Goal: Transaction & Acquisition: Purchase product/service

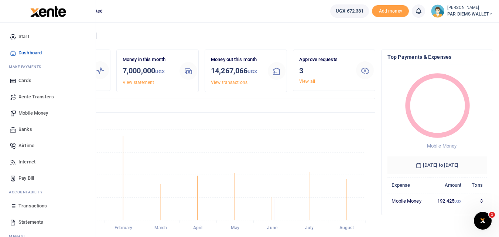
click at [14, 205] on icon at bounding box center [13, 206] width 7 height 7
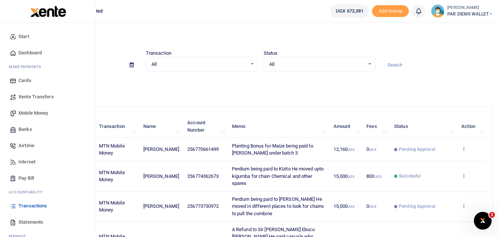
click at [37, 114] on span "Mobile Money" at bounding box center [33, 112] width 30 height 7
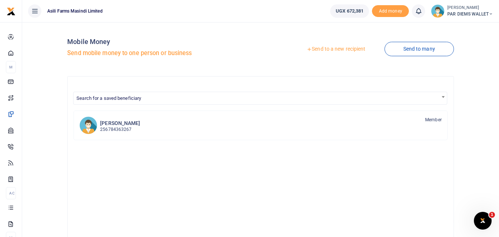
click at [340, 48] on link "Send to a new recipient" at bounding box center [336, 49] width 96 height 13
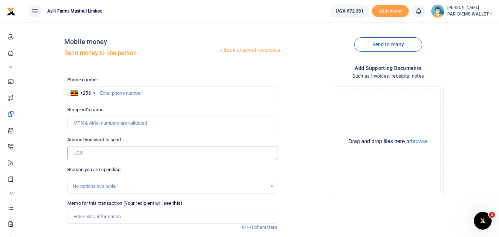
click at [99, 155] on input "Amount you want to send" at bounding box center [172, 153] width 210 height 14
paste input "256776034135"
type input "256776034135"
click at [116, 94] on input "text" at bounding box center [172, 93] width 210 height 14
type input "776034135"
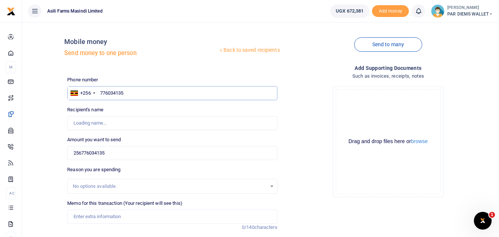
type input "Joseph Oyuru"
type input "776034135"
click at [121, 153] on input "256776034135" at bounding box center [172, 153] width 210 height 14
type input "2"
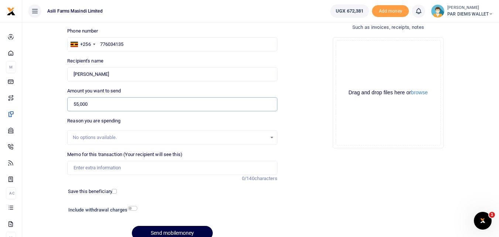
scroll to position [62, 0]
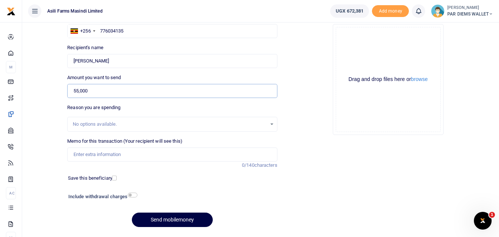
type input "55,000"
click at [89, 156] on input "Memo for this transaction (Your recipient will see this)" at bounding box center [172, 154] width 210 height 14
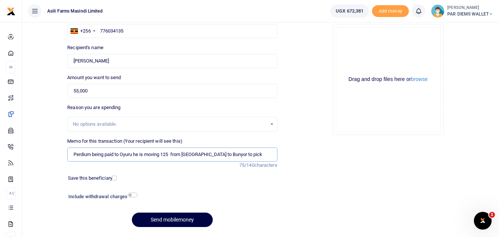
click at [93, 156] on input "Perdium being paid to Oyuru he is moving 125 from Kilak to Bunyor to pick" at bounding box center [172, 154] width 210 height 14
click at [211, 156] on input "Accomodation meals and parking paid to Oyuru he is moving 125 from Kilak to Bun…" at bounding box center [172, 154] width 210 height 14
type input "Accomodation meals and parking paid to Oyuru he was moving from Bunyoro to Kilak"
click at [376, 41] on div "Drag and drop files here or browse Powered by Uppy" at bounding box center [388, 79] width 105 height 105
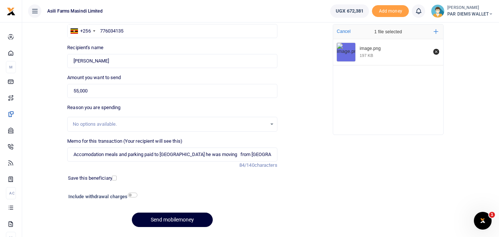
click at [177, 221] on button "Send mobilemoney" at bounding box center [172, 220] width 81 height 14
click at [180, 216] on button "Send mobilemoney" at bounding box center [172, 220] width 81 height 14
click at [160, 218] on button "Send mobilemoney" at bounding box center [172, 220] width 81 height 14
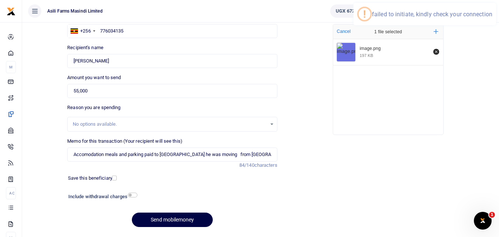
click at [272, 192] on div "Include withdrawal charges" at bounding box center [172, 197] width 215 height 12
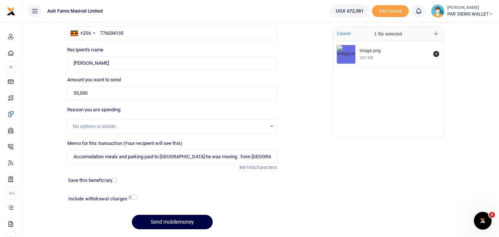
scroll to position [61, 0]
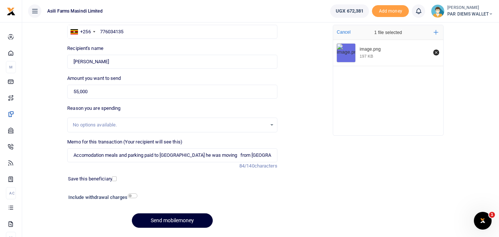
click at [182, 221] on button "Send mobilemoney" at bounding box center [172, 220] width 81 height 14
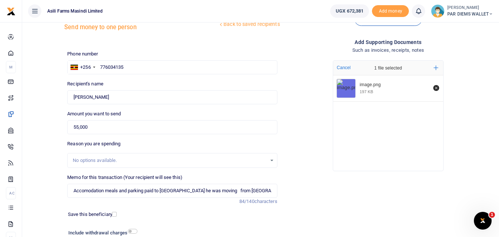
scroll to position [26, 0]
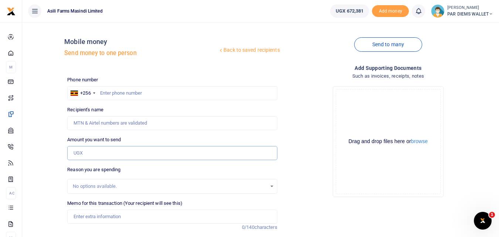
click at [86, 156] on input "Amount you want to send" at bounding box center [172, 153] width 210 height 14
paste input "256776034135"
type input "256776034135"
click at [115, 96] on input "text" at bounding box center [172, 93] width 210 height 14
type input "776034135"
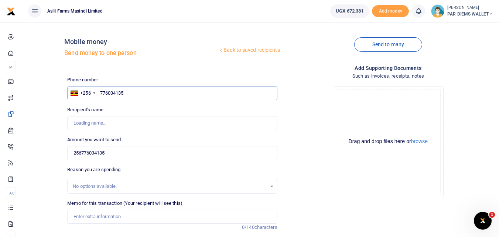
type input "[PERSON_NAME]"
type input "776034135"
click at [120, 152] on input "256776034135" at bounding box center [172, 153] width 210 height 14
type input "2"
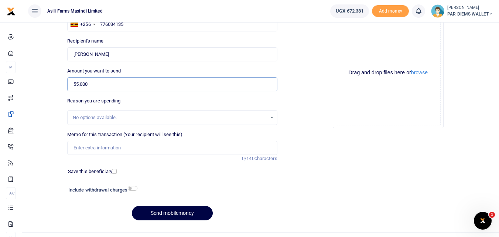
scroll to position [83, 0]
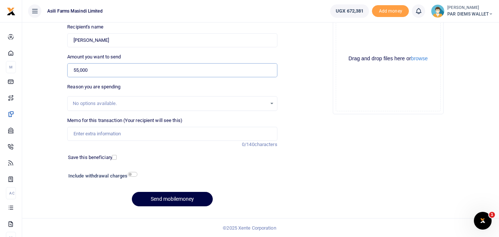
type input "55,000"
click at [87, 139] on input "Memo for this transaction (Your recipient will see this)" at bounding box center [172, 134] width 210 height 14
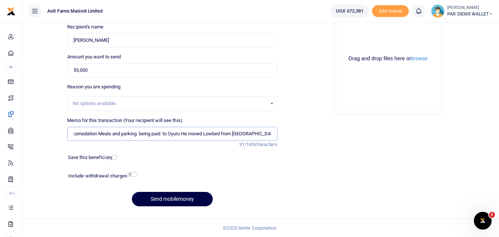
scroll to position [0, 8]
type input "Accomodation Meals and parking being paid to Oyuru He moved Lowbed from Buyonro…"
click at [355, 38] on div "Drag and drop files here or browse Powered by Uppy" at bounding box center [388, 58] width 105 height 105
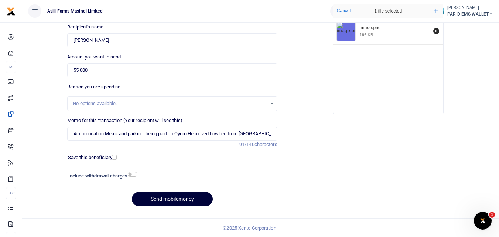
click at [184, 202] on button "Send mobilemoney" at bounding box center [172, 199] width 81 height 14
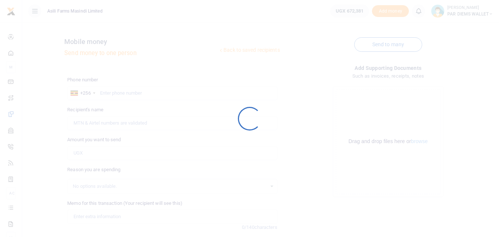
scroll to position [83, 0]
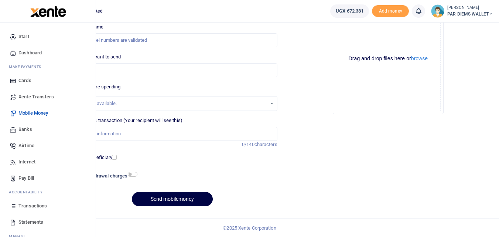
click at [13, 205] on icon at bounding box center [13, 206] width 7 height 7
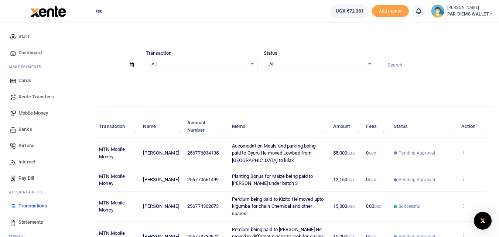
click at [33, 110] on span "Mobile Money" at bounding box center [33, 112] width 30 height 7
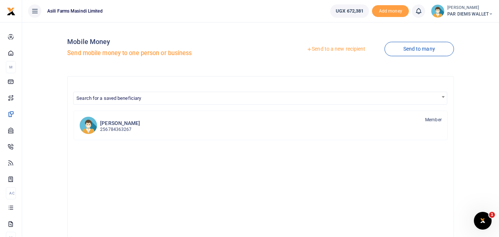
click at [329, 47] on link "Send to a new recipient" at bounding box center [336, 49] width 96 height 13
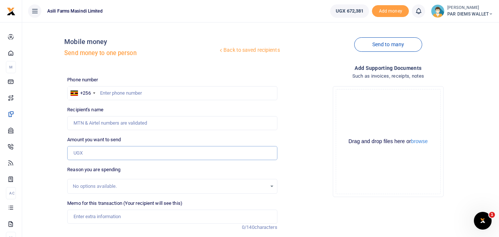
click at [90, 153] on input "Amount you want to send" at bounding box center [172, 153] width 210 height 14
paste input "0787483048"
type input "0787483048"
click at [115, 87] on input "text" at bounding box center [172, 93] width 210 height 14
type input "787483048"
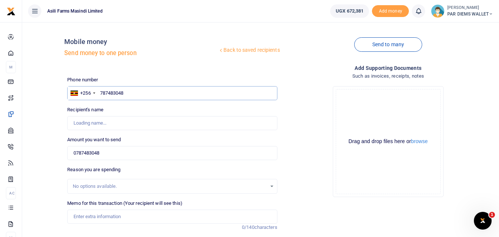
type input "Denis Kugonza"
type input "787483048"
click at [127, 144] on div "Amount you want to send 0787483048 Amount is required." at bounding box center [172, 148] width 210 height 24
click at [120, 153] on input "0787483048" at bounding box center [172, 153] width 210 height 14
type input "0"
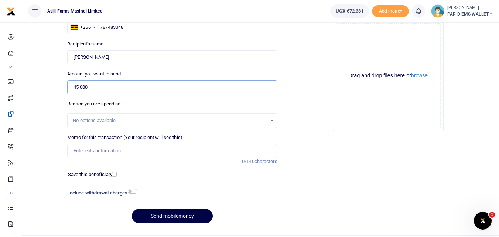
scroll to position [67, 0]
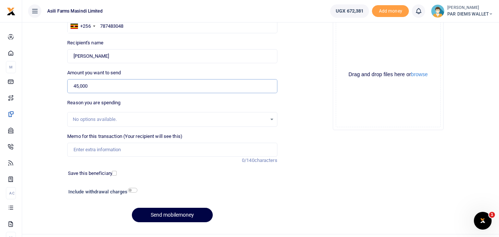
type input "45,000"
click at [91, 147] on input "Memo for this transaction (Your recipient will see this)" at bounding box center [172, 150] width 210 height 14
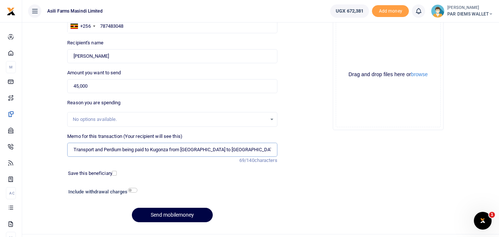
type input "Transport and Perdium being paid to Kugonza from Kigumba to Amatheon"
click at [363, 43] on div "Drag and drop files here or browse Powered by Uppy" at bounding box center [388, 74] width 105 height 105
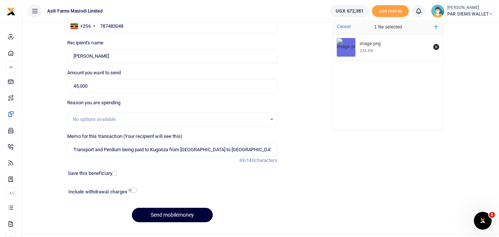
click at [180, 213] on button "Send mobilemoney" at bounding box center [172, 215] width 81 height 14
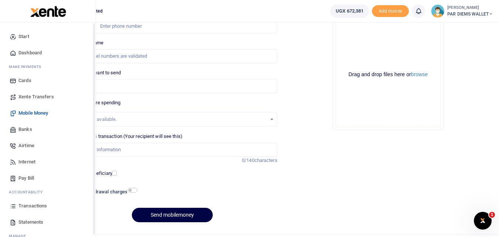
click at [10, 206] on icon at bounding box center [13, 206] width 7 height 7
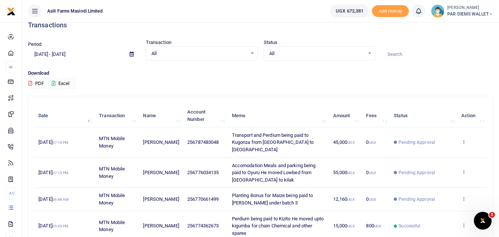
scroll to position [10, 0]
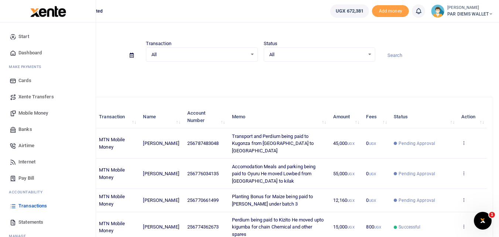
click at [37, 114] on span "Mobile Money" at bounding box center [33, 112] width 30 height 7
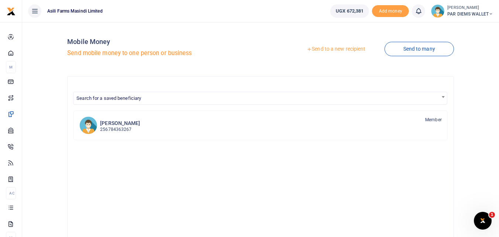
click at [330, 51] on link "Send to a new recipient" at bounding box center [336, 49] width 96 height 13
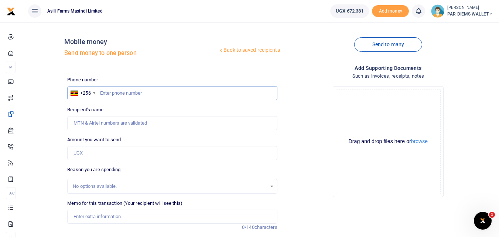
click at [140, 90] on input "text" at bounding box center [172, 93] width 210 height 14
type input "775280092"
type input "[PERSON_NAME]"
type input "775280092"
click at [91, 151] on input "Amount you want to send" at bounding box center [172, 153] width 210 height 14
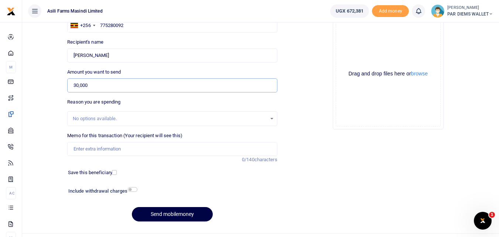
scroll to position [72, 0]
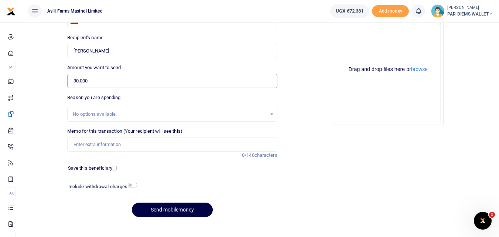
type input "30,000"
click at [110, 148] on input "Memo for this transaction (Your recipient will see this)" at bounding box center [172, 145] width 210 height 14
click at [87, 146] on input "Memo for this transaction (Your recipient will see this)" at bounding box center [172, 145] width 210 height 14
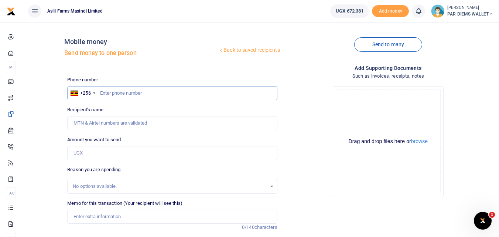
click at [129, 91] on input "text" at bounding box center [172, 93] width 210 height 14
type input "775280092"
type input "Nancy Akumu"
type input "775280092"
click at [101, 154] on input "Amount you want to send" at bounding box center [172, 153] width 210 height 14
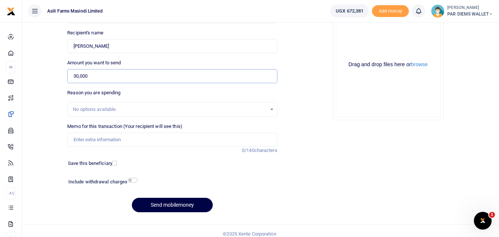
scroll to position [83, 0]
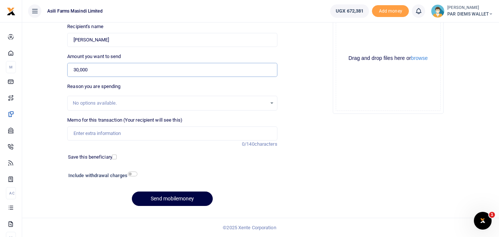
type input "30,000"
click at [89, 137] on input "Memo for this transaction (Your recipient will see this)" at bounding box center [172, 133] width 210 height 14
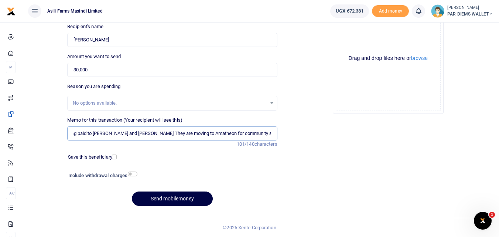
scroll to position [0, 30]
type input "Perdium being paid to Nancy and Ketra They are moving to Amatheon for community…"
click at [367, 40] on div "Drag and drop files here or browse Powered by Uppy" at bounding box center [388, 58] width 105 height 105
click at [353, 33] on div "Drag and drop files here or browse Powered by Uppy" at bounding box center [388, 58] width 105 height 105
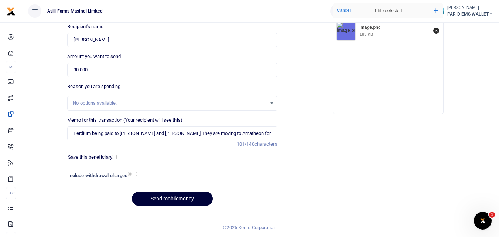
click at [167, 203] on button "Send mobilemoney" at bounding box center [172, 198] width 81 height 14
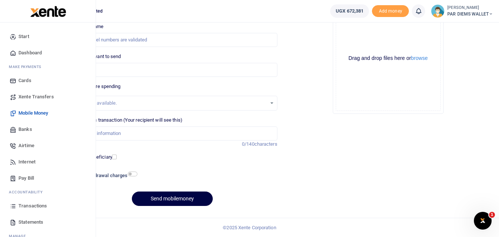
click at [11, 203] on icon at bounding box center [13, 206] width 7 height 7
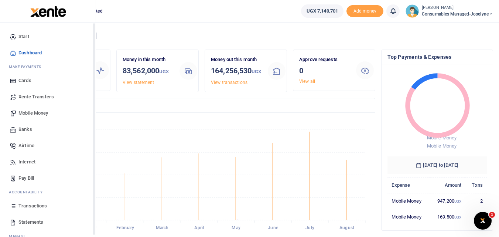
click at [12, 204] on icon at bounding box center [13, 206] width 7 height 7
